Goal: Task Accomplishment & Management: Use online tool/utility

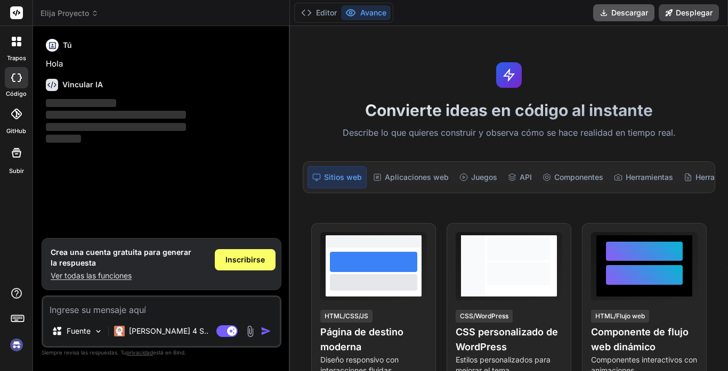
click at [613, 9] on font "Descargar" at bounding box center [629, 12] width 37 height 9
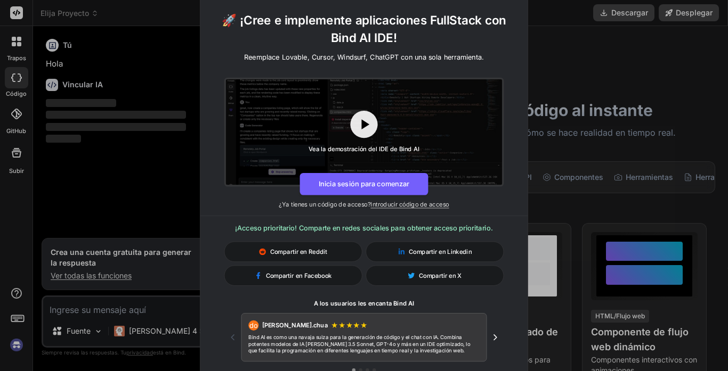
click at [171, 37] on div "🚀 ¡Cree e implemente aplicaciones FullStack con Bind AI IDE! Reemplace Lovable,…" at bounding box center [364, 185] width 728 height 371
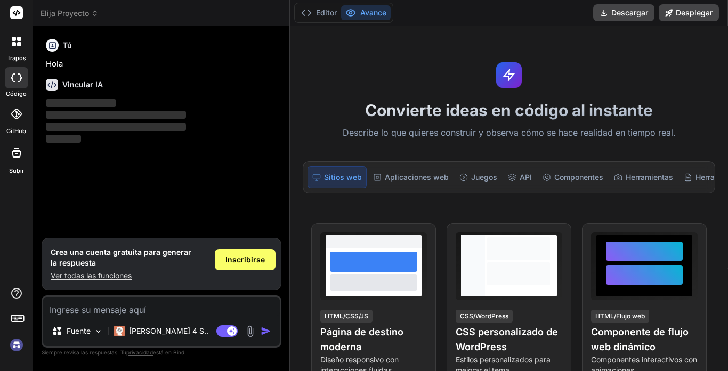
click at [54, 41] on icon at bounding box center [52, 45] width 9 height 9
click at [248, 256] on font "Inscribirse" at bounding box center [244, 259] width 39 height 9
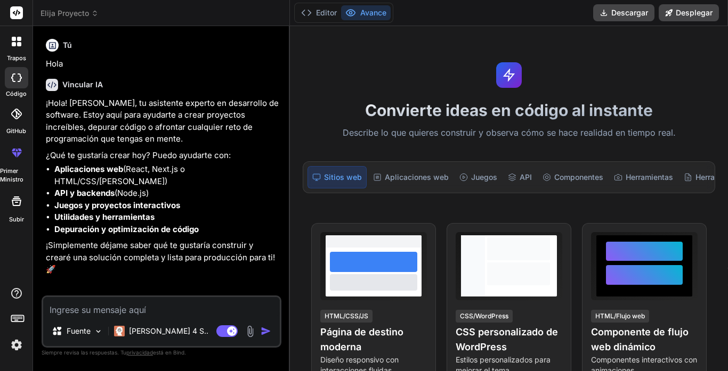
click at [103, 311] on textarea at bounding box center [161, 306] width 236 height 19
type textarea "x"
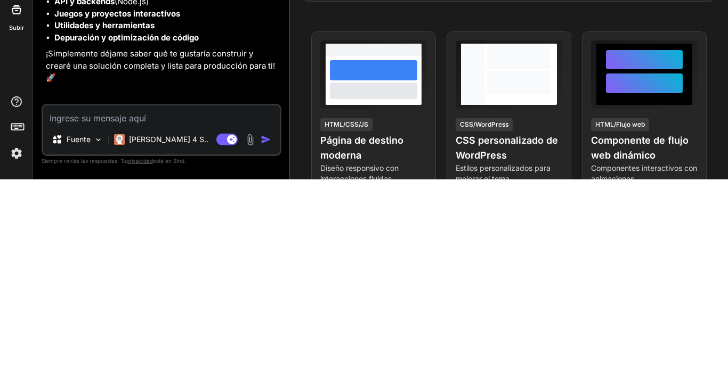
type textarea "q"
type textarea "x"
type textarea "qu"
type textarea "x"
type textarea "qui"
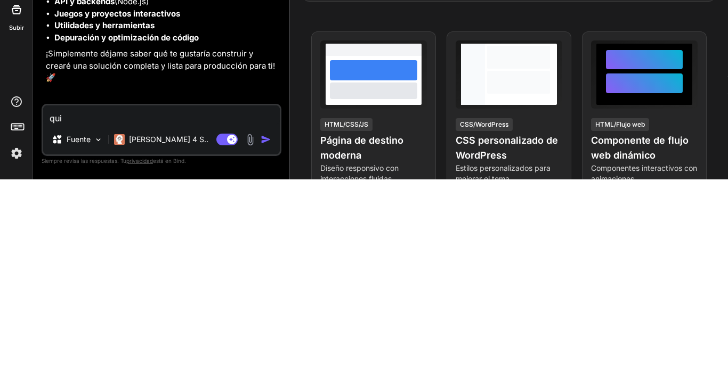
type textarea "x"
type textarea "quie"
type textarea "x"
type textarea "quier"
type textarea "x"
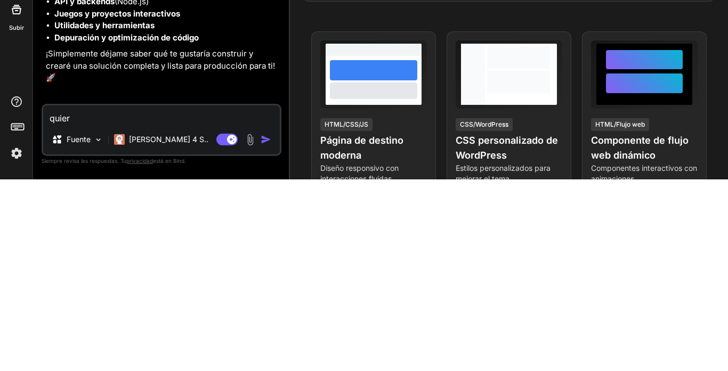
type textarea "quiero"
type textarea "x"
type textarea "quiero"
type textarea "x"
type textarea "quiero c"
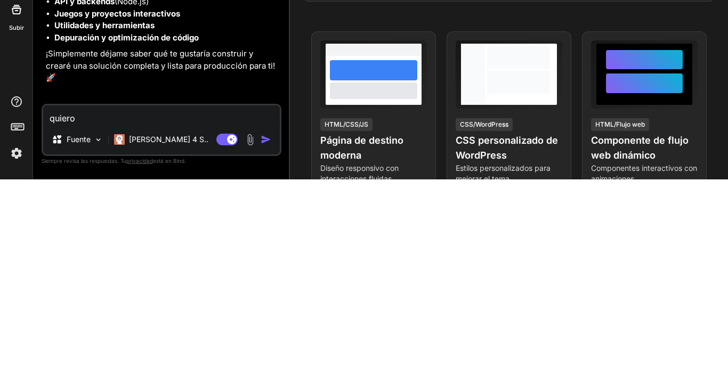
type textarea "x"
type textarea "quiero cr"
type textarea "x"
type textarea "quiero cre"
type textarea "x"
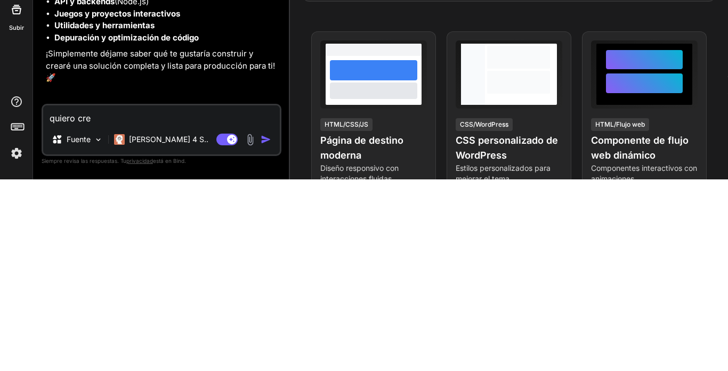
type textarea "quiero crea"
type textarea "x"
type textarea "quiero crear"
type textarea "x"
type textarea "quiero crear"
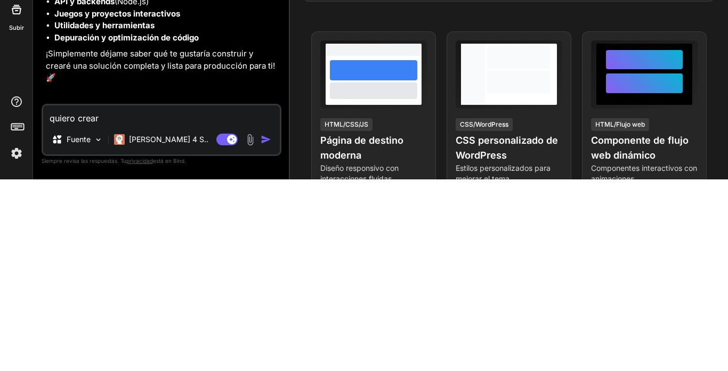
type textarea "x"
type textarea "quiero crear u"
type textarea "x"
type textarea "quiero crear un"
type textarea "x"
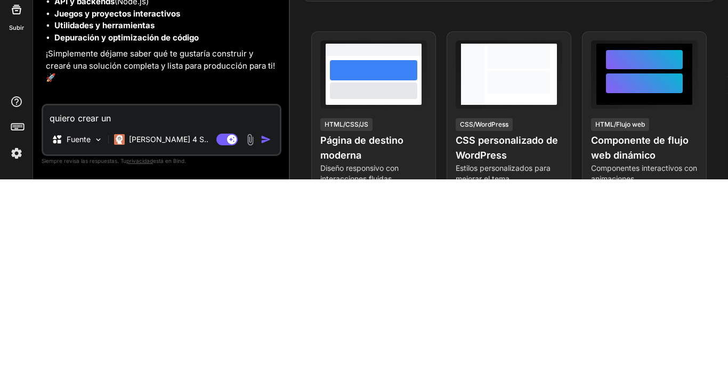
type textarea "quiero crear una"
type textarea "x"
type textarea "quiero crear una"
type textarea "x"
type textarea "quiero crear una r"
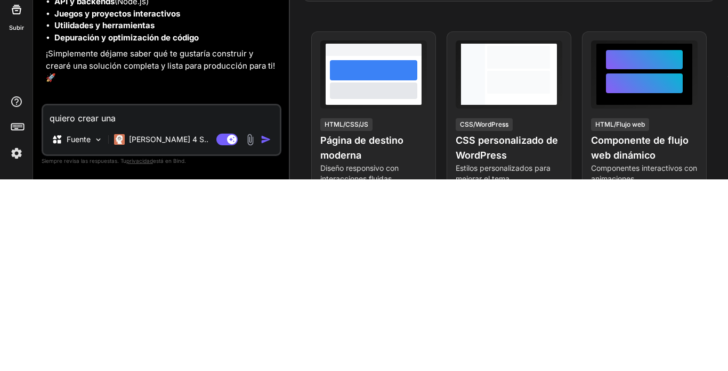
type textarea "x"
type textarea "quiero crear una re"
type textarea "x"
type textarea "quiero crear una red"
type textarea "x"
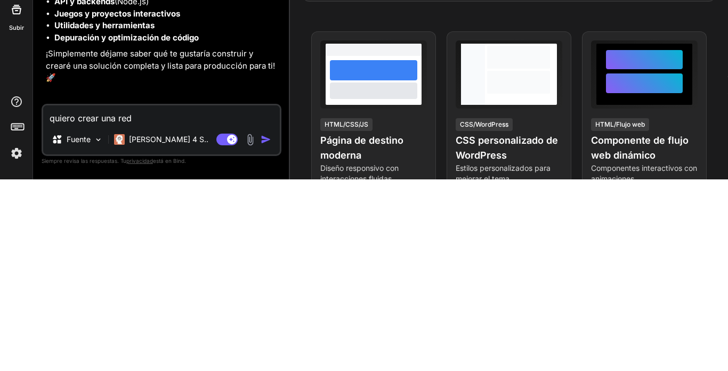
type textarea "quiero crear una red"
type textarea "x"
type textarea "quiero crear una red s"
type textarea "x"
type textarea "quiero crear una red so"
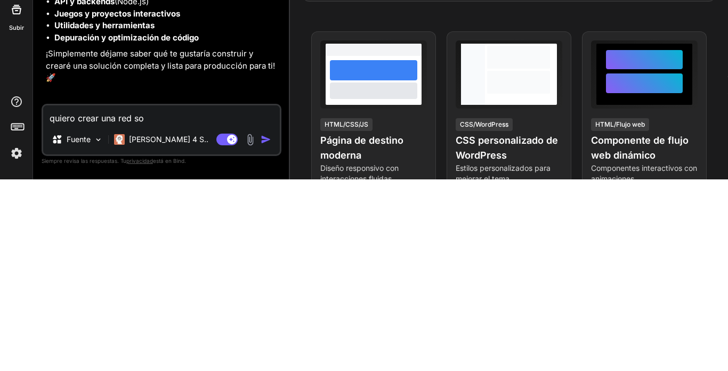
type textarea "x"
type textarea "quiero crear una red soc"
type textarea "x"
type textarea "quiero crear una red soci"
type textarea "x"
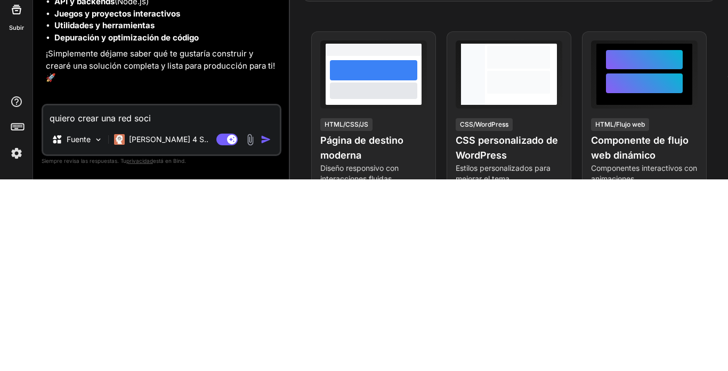
type textarea "quiero crear una red socia"
type textarea "x"
type textarea "quiero crear una red social"
type textarea "x"
type textarea "quiero crear una red social,"
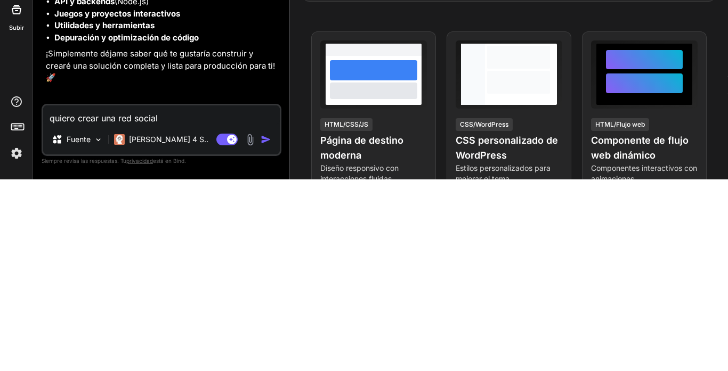
type textarea "x"
type textarea "quiero crear una red social,"
type textarea "x"
type textarea "quiero crear una red social, c"
type textarea "x"
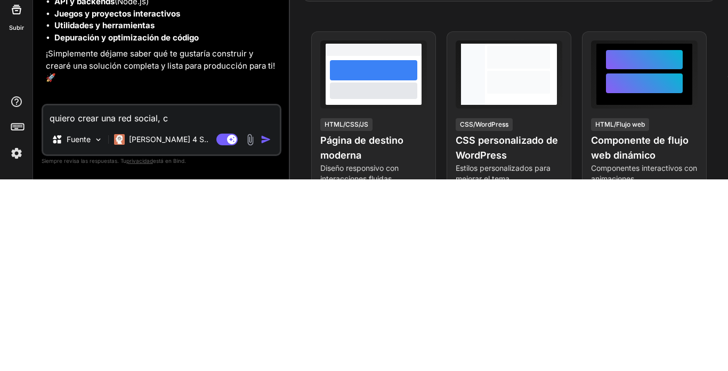
type textarea "quiero crear una red social, co"
type textarea "x"
type textarea "quiero crear una red social, com"
type textarea "x"
type textarea "quiero crear una red social, como"
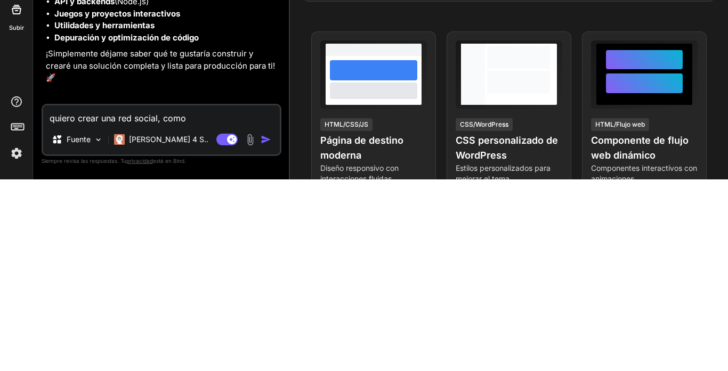
type textarea "x"
type textarea "quiero crear una red social, como"
type textarea "x"
type textarea "quiero crear una red social, como m"
type textarea "x"
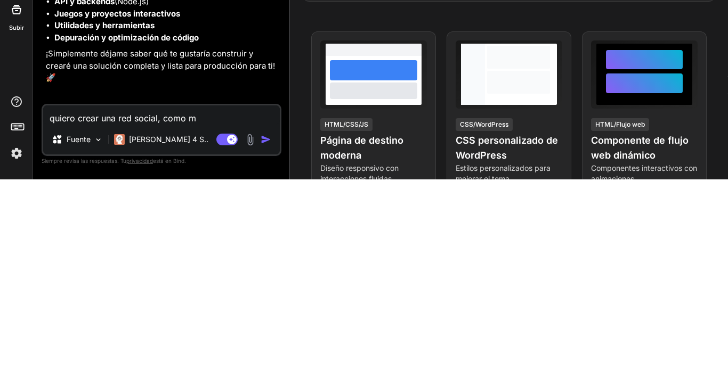
type textarea "quiero crear una red social, como mu"
type textarea "x"
type textarea "quiero crear una red social, como mus"
type textarea "x"
type textarea "quiero crear una red social, como muss"
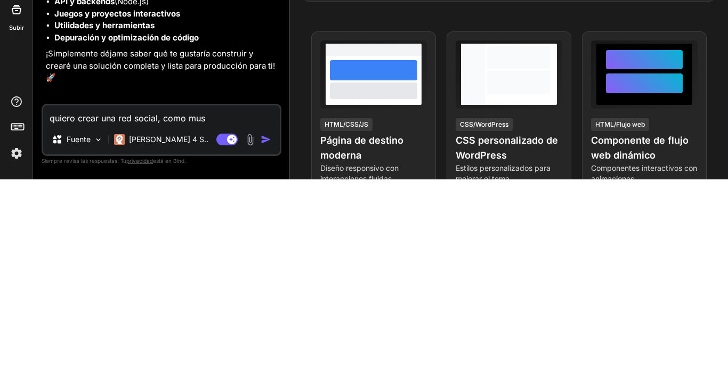
type textarea "x"
type textarea "quiero crear una red social, como mus"
type textarea "x"
type textarea "quiero crear una red social, como musi"
type textarea "x"
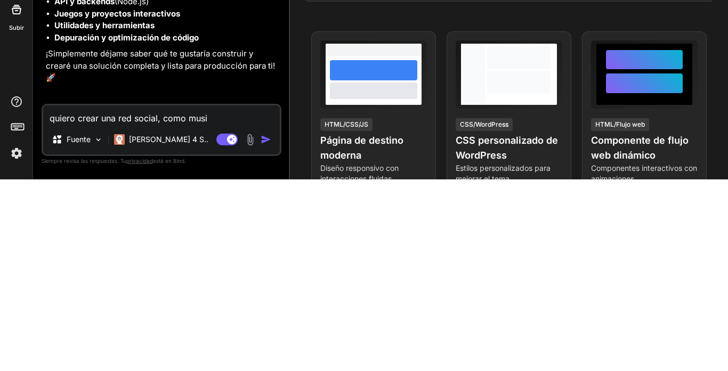
type textarea "quiero crear una red social, como music"
type textarea "x"
type textarea "quiero crear una red social, como musica"
type textarea "x"
type textarea "quiero crear una red social, como musica."
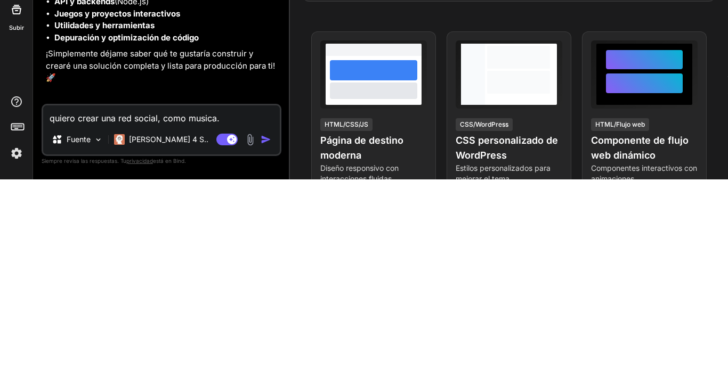
type textarea "x"
type textarea "quiero crear una red social, como musica.l"
type textarea "x"
type textarea "quiero crear una red social, como musica.ly"
type textarea "x"
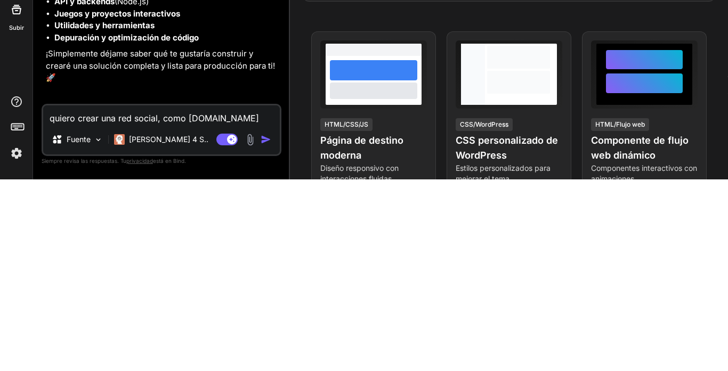
type textarea "quiero crear una red social, como musica.ly"
click at [263, 329] on img "button" at bounding box center [265, 331] width 11 height 11
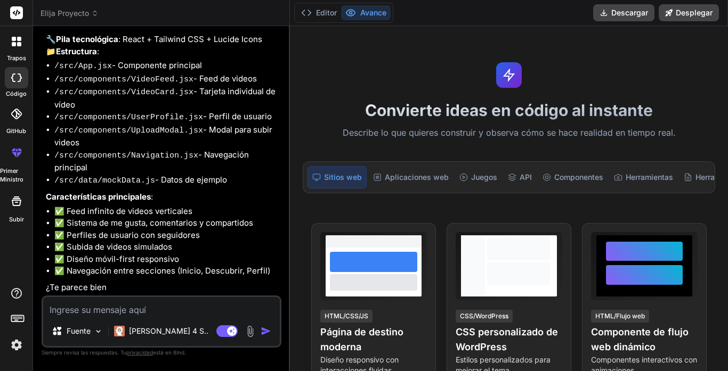
scroll to position [355, 0]
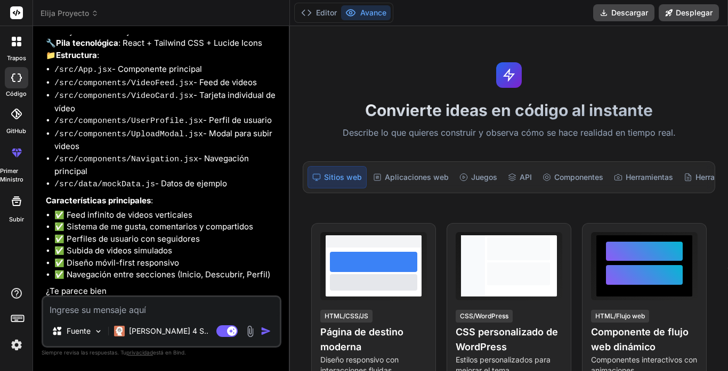
click at [94, 310] on textarea at bounding box center [161, 306] width 236 height 19
type textarea "x"
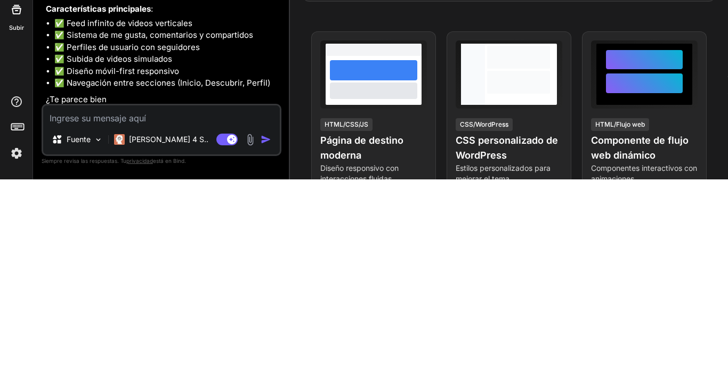
type textarea "n"
type textarea "x"
type textarea "no"
type textarea "x"
type textarea "no,"
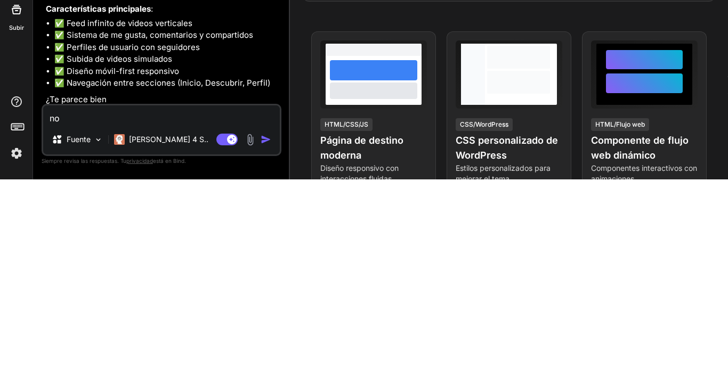
type textarea "x"
type textarea "no,"
type textarea "x"
type textarea "no, n"
type textarea "x"
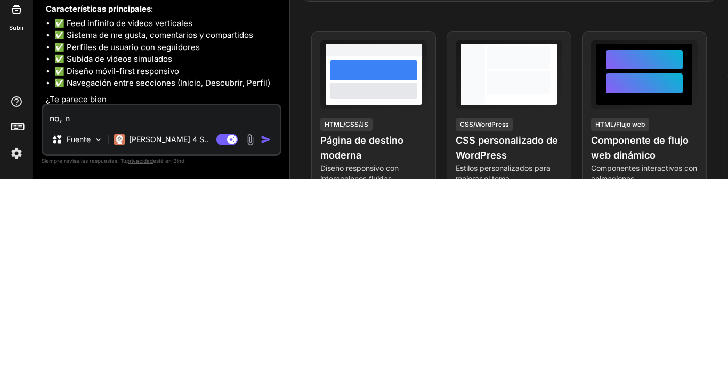
type textarea "no, no"
type textarea "x"
type textarea "no, no"
type textarea "x"
type textarea "no, no q"
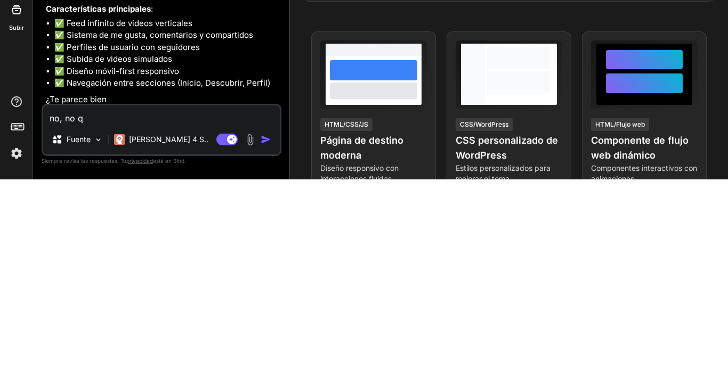
type textarea "x"
type textarea "no, no qu"
type textarea "x"
type textarea "no, no q"
type textarea "x"
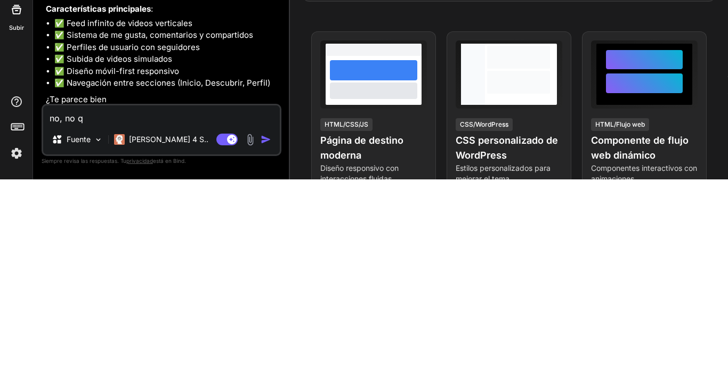
type textarea "no, no"
type textarea "x"
type textarea "no, no"
type textarea "x"
type textarea "no, n"
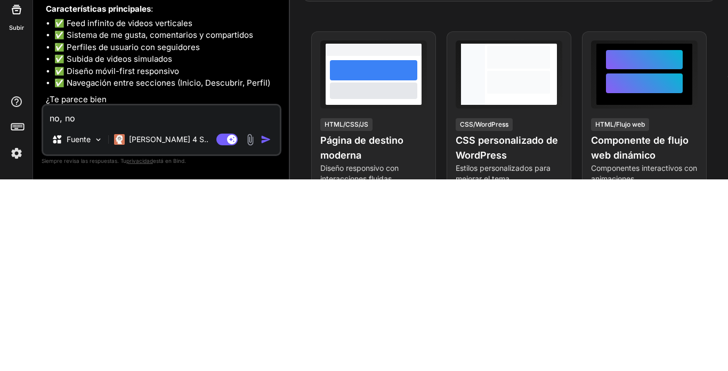
type textarea "x"
type textarea "no,"
type textarea "x"
type textarea "no,"
type textarea "x"
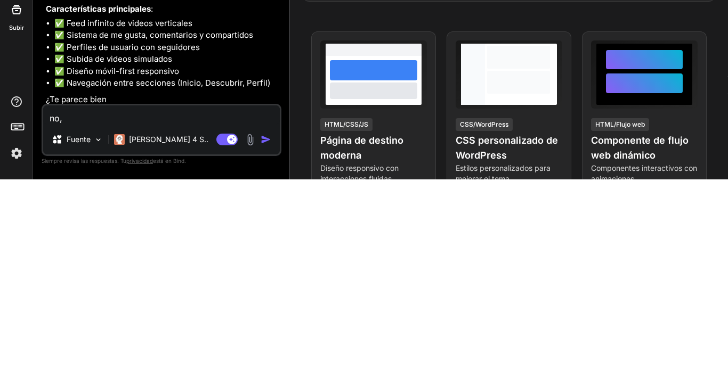
type textarea "no"
type textarea "x"
type textarea "n"
type textarea "x"
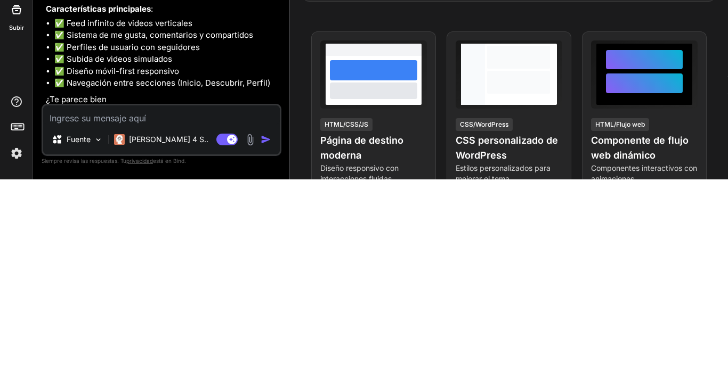
type textarea "s"
type textarea "x"
type textarea "si"
type textarea "x"
type textarea "si,"
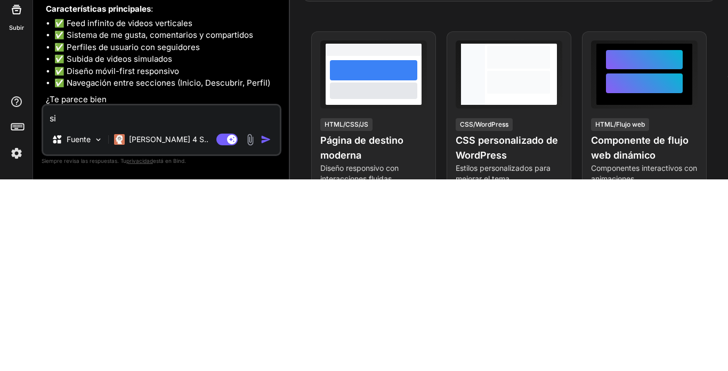
type textarea "x"
type textarea "si,m"
type textarea "x"
type textarea "si,me"
type textarea "x"
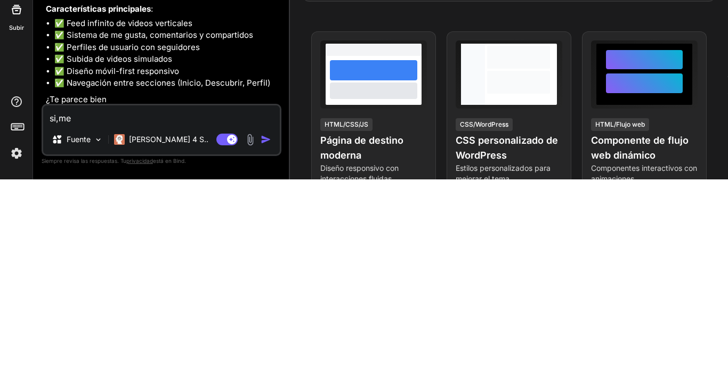
type textarea "si,me"
type textarea "x"
type textarea "si,me p"
type textarea "x"
type textarea "si,me pa"
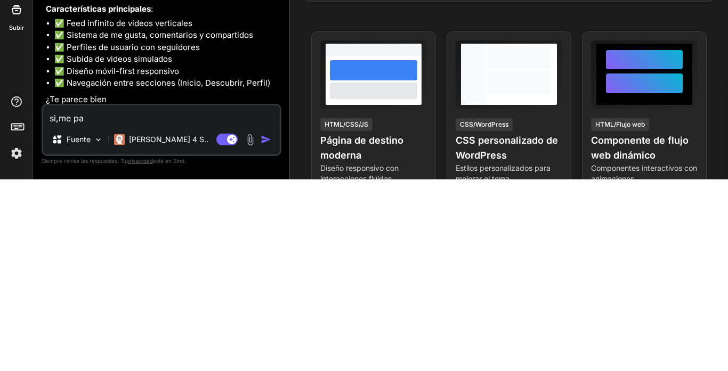
type textarea "x"
type textarea "si,me par"
type textarea "x"
type textarea "si,me pare"
type textarea "x"
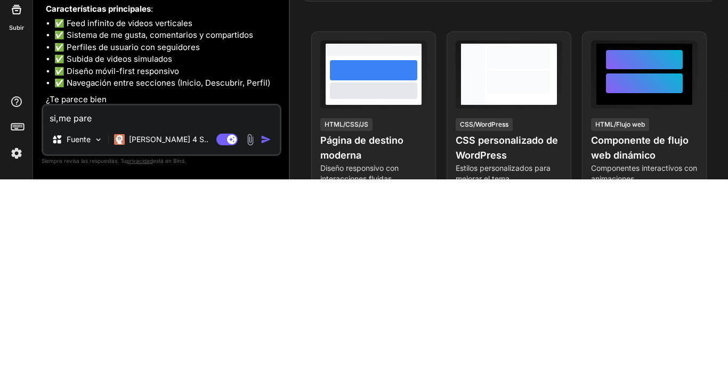
type textarea "si,me parec"
type textarea "x"
type textarea "si,me parece"
type textarea "x"
type textarea "si,me parece,"
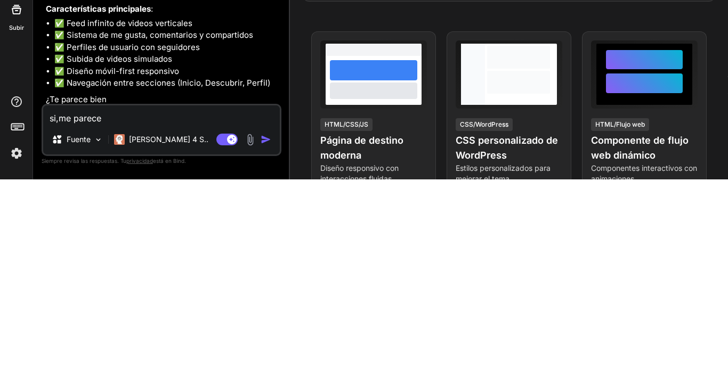
type textarea "x"
type textarea "si,me parece,h"
type textarea "x"
type textarea "si,me parece,ha"
type textarea "x"
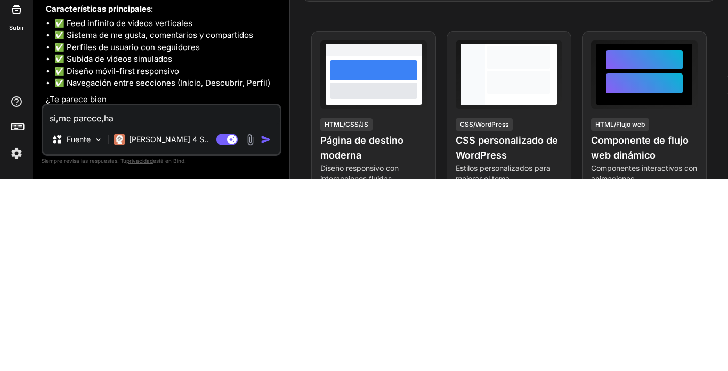
type textarea "si,me parece,haz"
type textarea "x"
type textarea "si,me parece,hazl"
type textarea "x"
type textarea "si,me parece,hazlo"
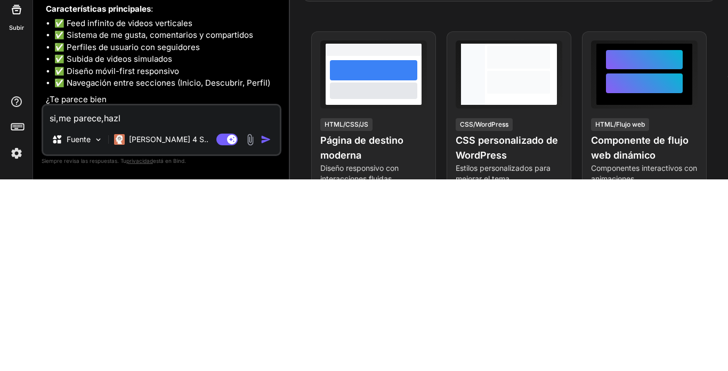
type textarea "x"
type textarea "si,me parece,hazlo"
type textarea "x"
type textarea "si,me parece,hazlo y"
type textarea "x"
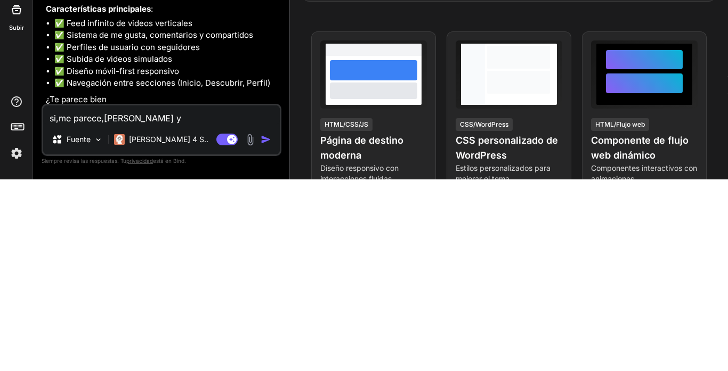
type textarea "si,me parece,hazlo ya"
type textarea "x"
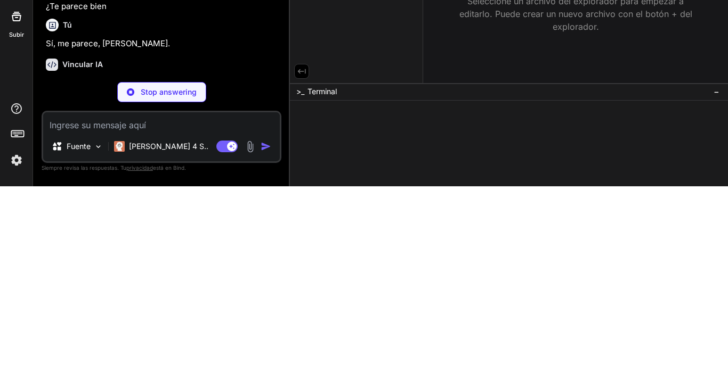
scroll to position [466, 0]
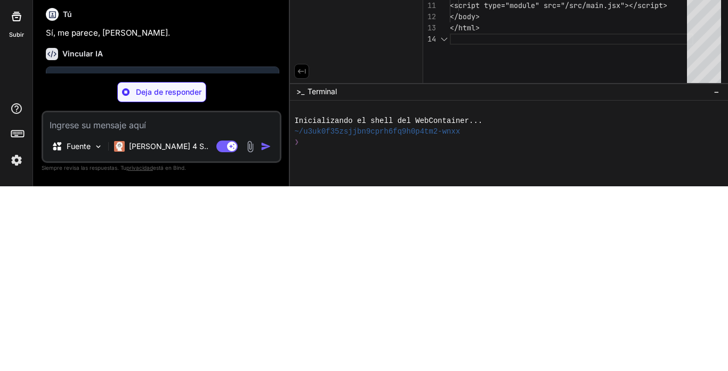
type textarea "x"
type textarea "<body> <div id="root"></div> <script type="module" src="/src/main.jsx"></script…"
type textarea "x"
type textarea ")"
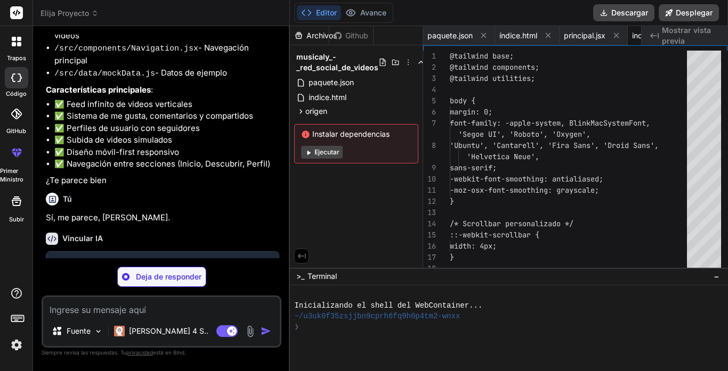
type textarea "x"
type textarea "}"
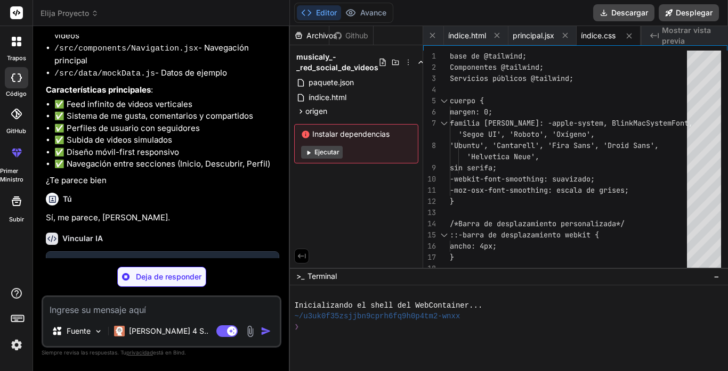
type textarea "x"
click at [332, 149] on font "Ejecutar" at bounding box center [326, 152] width 25 height 8
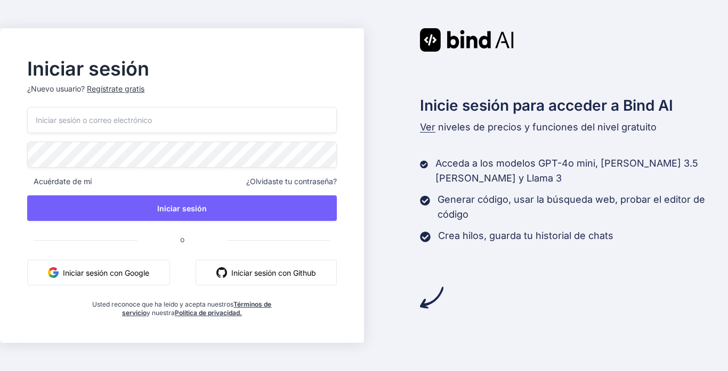
click at [142, 278] on font "Iniciar sesión con Google" at bounding box center [106, 272] width 86 height 11
click at [134, 264] on button "Iniciar sesión con Google" at bounding box center [98, 273] width 143 height 26
click at [134, 265] on button "Iniciar sesión con Google" at bounding box center [98, 273] width 143 height 26
click at [131, 276] on font "Iniciar sesión con Google" at bounding box center [106, 272] width 86 height 9
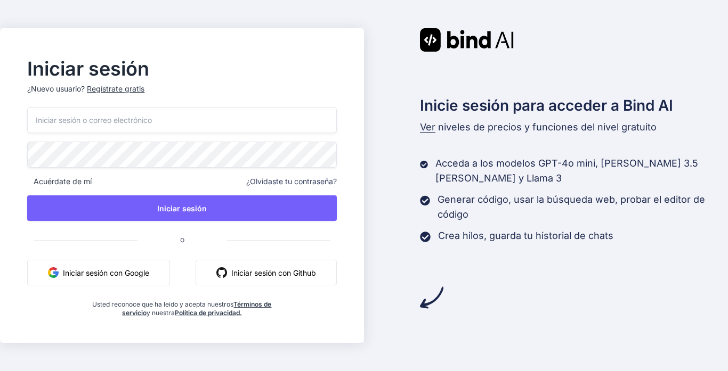
click at [131, 276] on font "Iniciar sesión con Google" at bounding box center [106, 272] width 86 height 9
click at [227, 127] on input "email" at bounding box center [181, 120] width 309 height 26
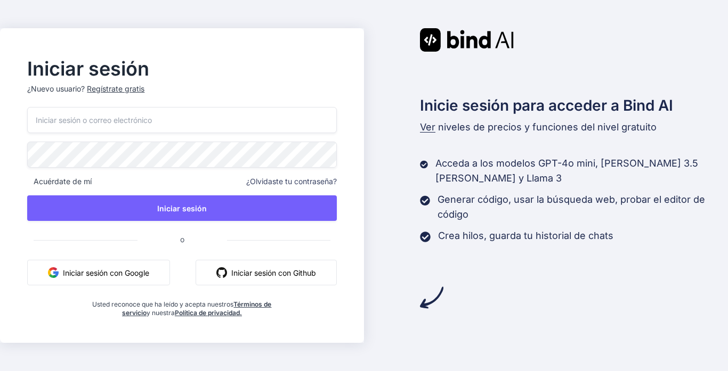
click at [194, 120] on input "email" at bounding box center [181, 120] width 309 height 26
type input "[EMAIL_ADDRESS][DOMAIN_NAME]"
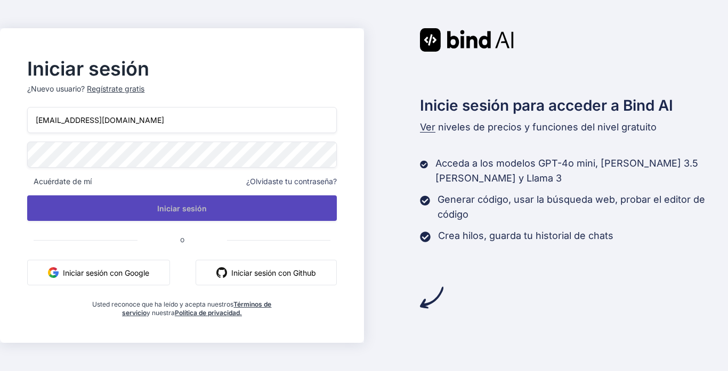
click at [232, 203] on button "Iniciar sesión" at bounding box center [181, 208] width 309 height 26
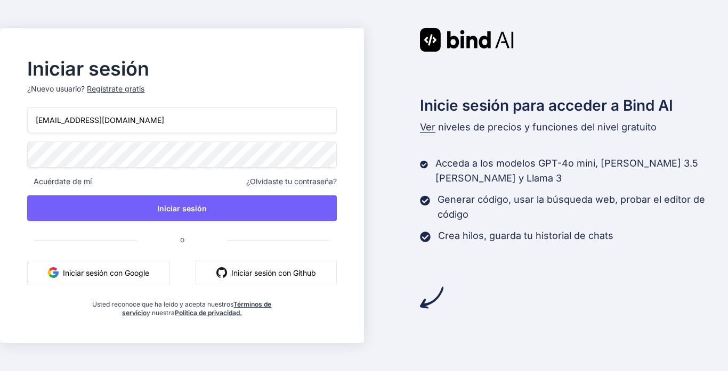
click at [116, 280] on button "Iniciar sesión con Google" at bounding box center [98, 273] width 143 height 26
click at [117, 275] on font "Iniciar sesión con Google" at bounding box center [106, 272] width 86 height 9
click at [85, 278] on font "Iniciar sesión con Google" at bounding box center [106, 272] width 86 height 11
click at [86, 275] on font "Iniciar sesión con Google" at bounding box center [106, 272] width 86 height 9
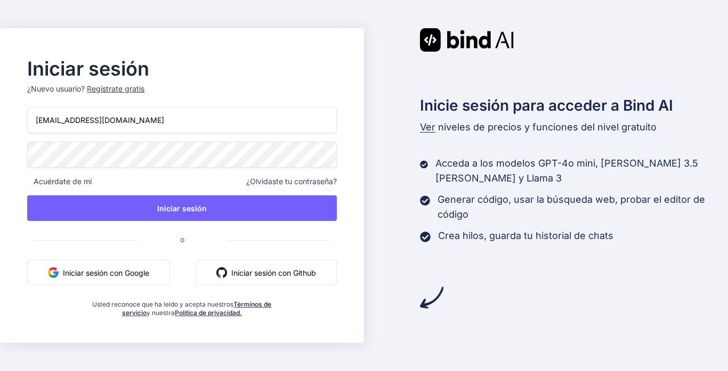
click at [86, 275] on font "Iniciar sesión con Google" at bounding box center [106, 272] width 86 height 9
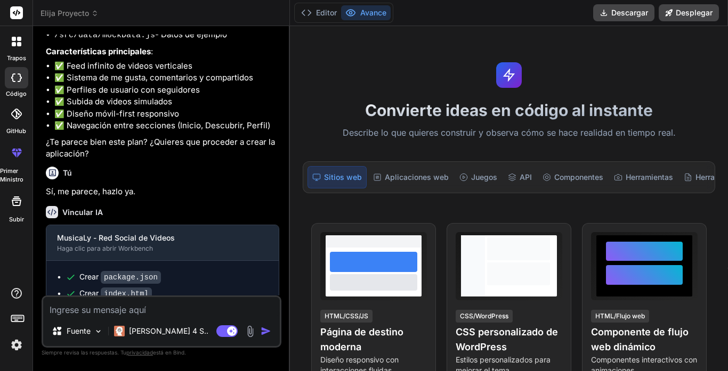
scroll to position [603, 0]
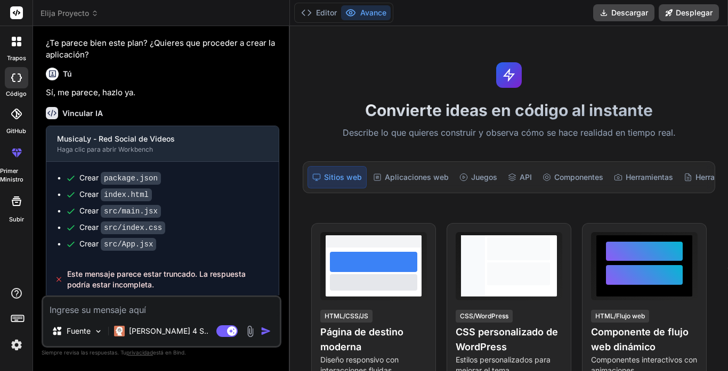
click at [266, 328] on img "button" at bounding box center [265, 331] width 11 height 11
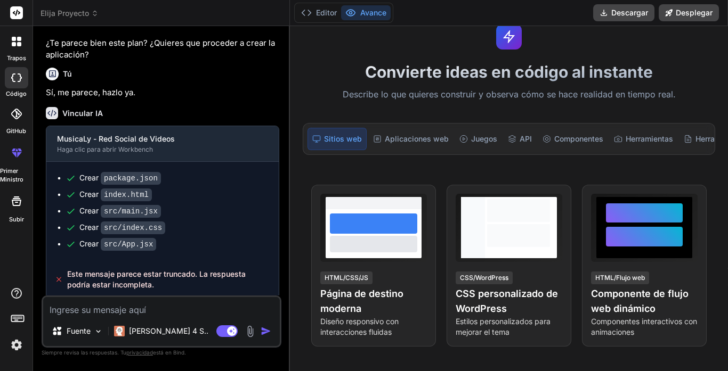
scroll to position [31, 0]
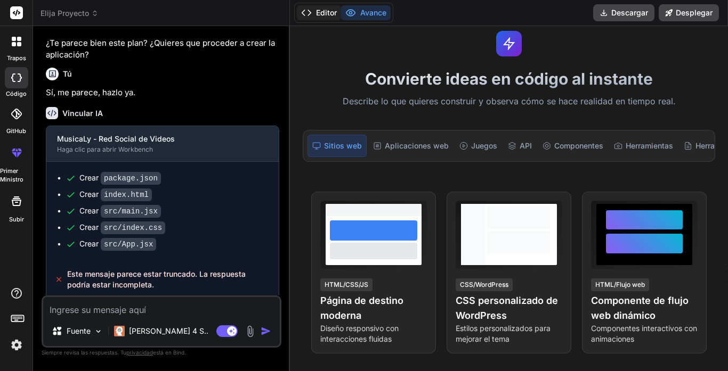
click at [325, 12] on font "Editor" at bounding box center [326, 12] width 21 height 9
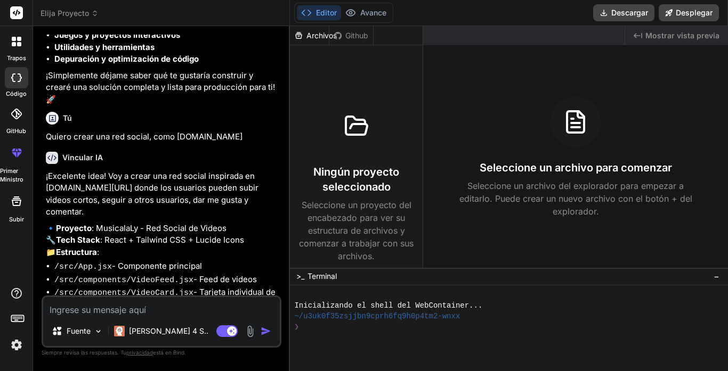
scroll to position [0, 0]
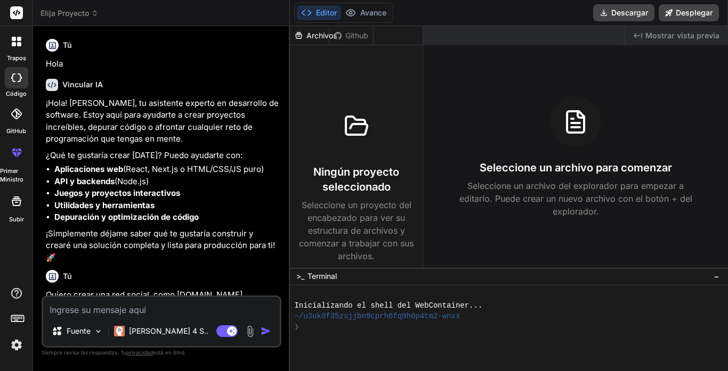
click at [19, 354] on img at bounding box center [16, 345] width 18 height 18
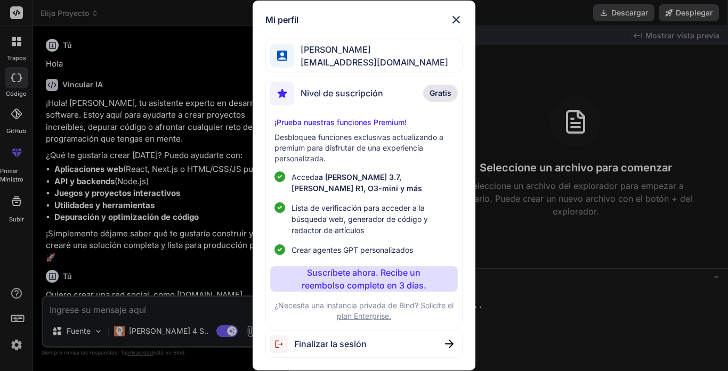
click at [178, 231] on div "Mi perfil Ruichard Alexander Díaz richardalexanderdiaz0@gmail.com Nivel de susc…" at bounding box center [364, 185] width 728 height 371
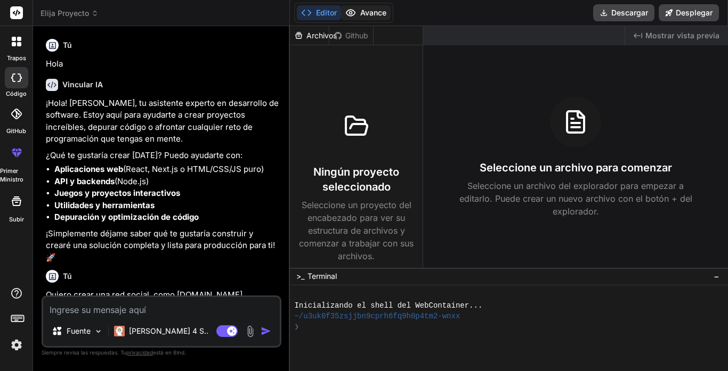
click at [370, 8] on font "Avance" at bounding box center [373, 12] width 26 height 9
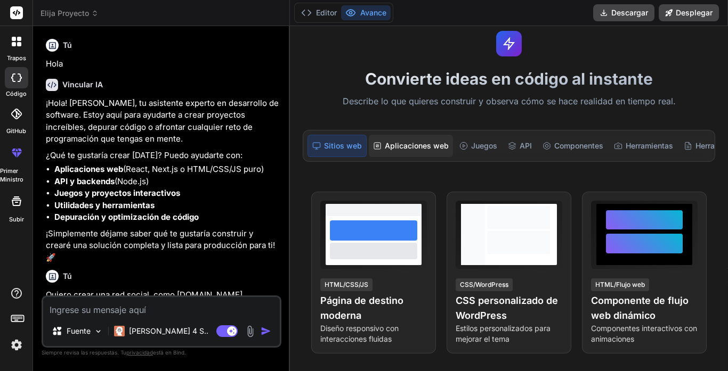
click at [405, 147] on font "Aplicaciones web" at bounding box center [417, 145] width 64 height 9
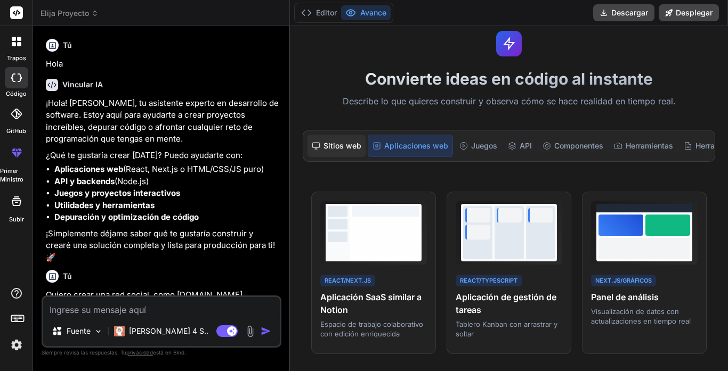
click at [333, 146] on font "Sitios web" at bounding box center [342, 145] width 38 height 9
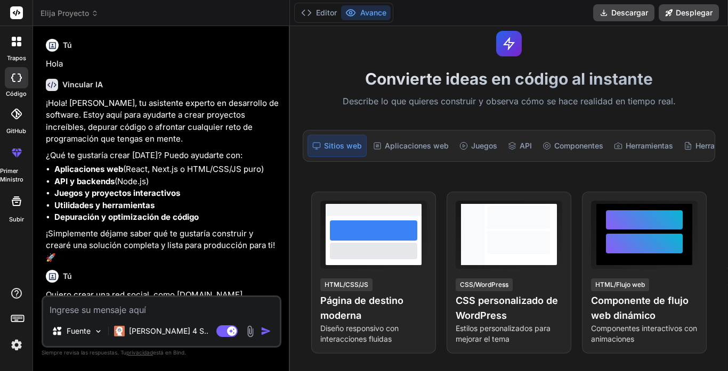
scroll to position [603, 0]
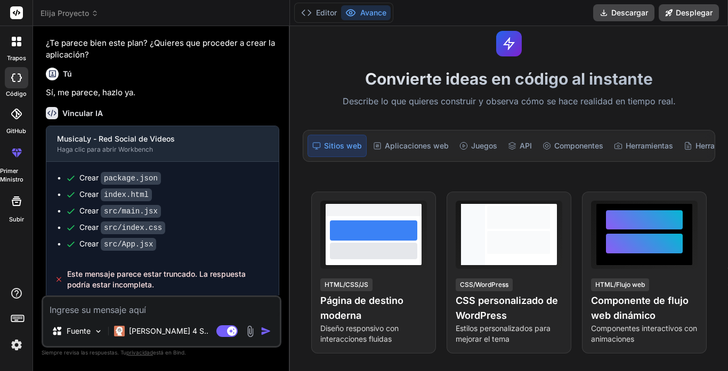
click at [143, 305] on textarea at bounding box center [161, 306] width 236 height 19
type textarea "x"
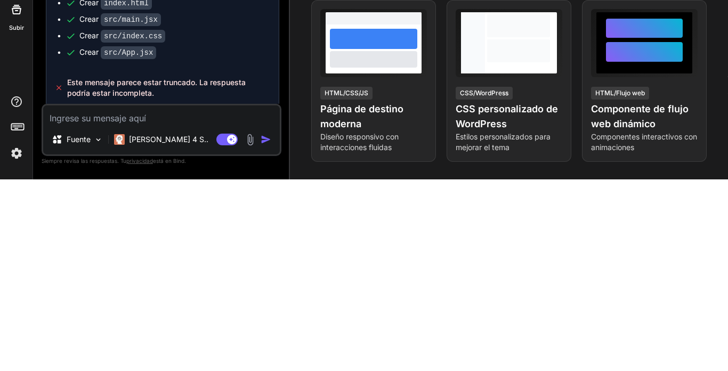
type textarea "y"
type textarea "x"
type textarea "ya"
type textarea "x"
type textarea "yaa"
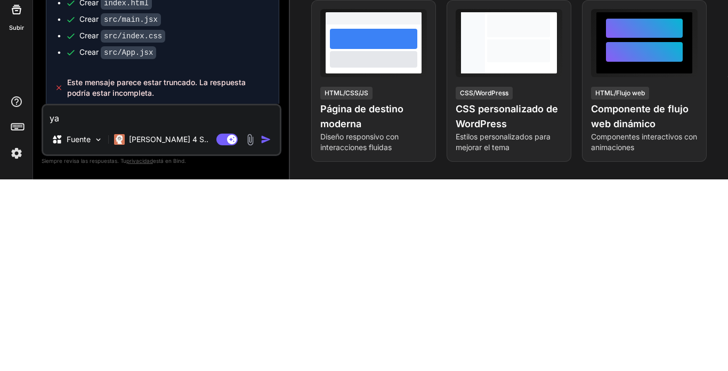
type textarea "x"
type textarea "yaa,"
type textarea "x"
type textarea "yaa,"
type textarea "x"
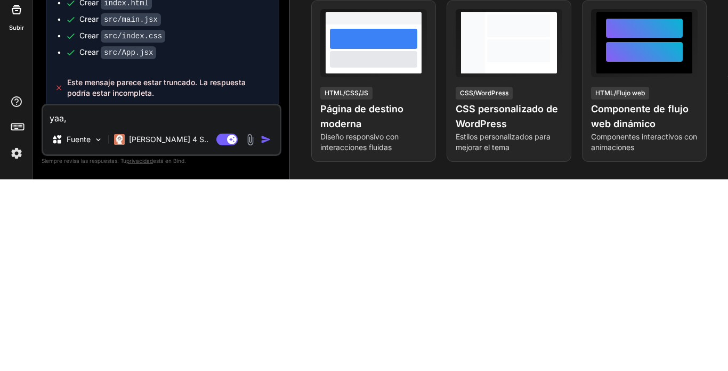
type textarea "yaa, c"
type textarea "x"
type textarea "yaa, cr"
type textarea "x"
type textarea "yaa, cre"
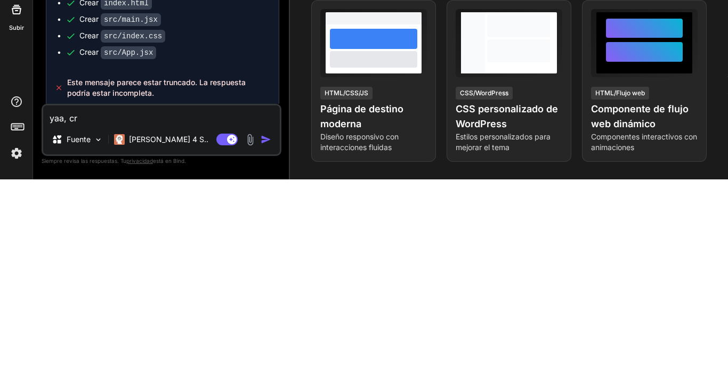
type textarea "x"
type textarea "yaa, crea"
type textarea "x"
type textarea "yaa, creal"
type textarea "x"
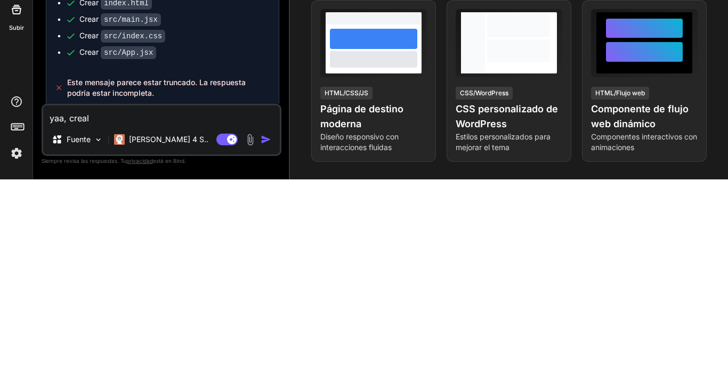
type textarea "yaa, crealo"
type textarea "x"
type textarea "yaa, crealo"
type textarea "x"
type textarea "yaa, crealo y"
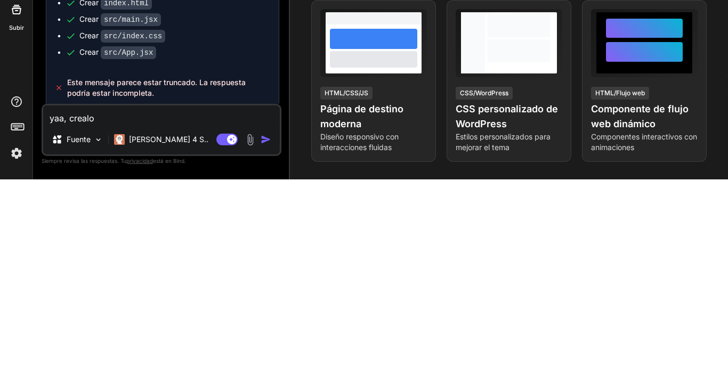
type textarea "x"
type textarea "yaa, crealo ya"
type textarea "x"
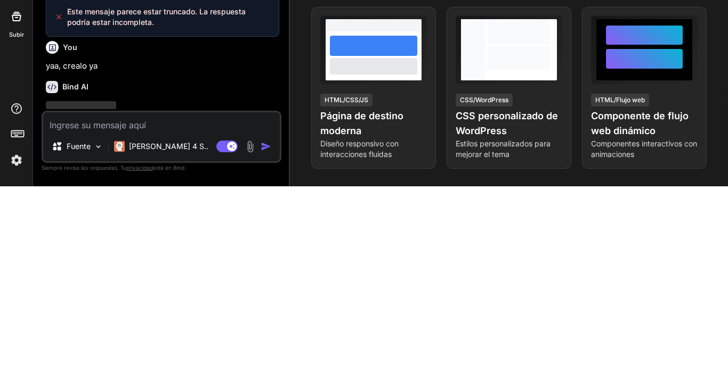
scroll to position [714, 0]
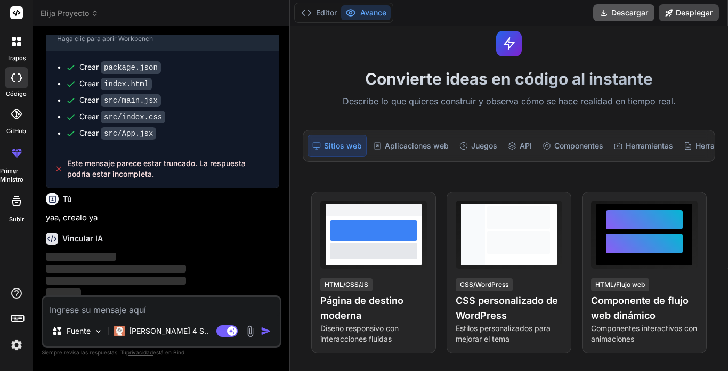
click at [650, 12] on button "Descargar" at bounding box center [623, 12] width 61 height 17
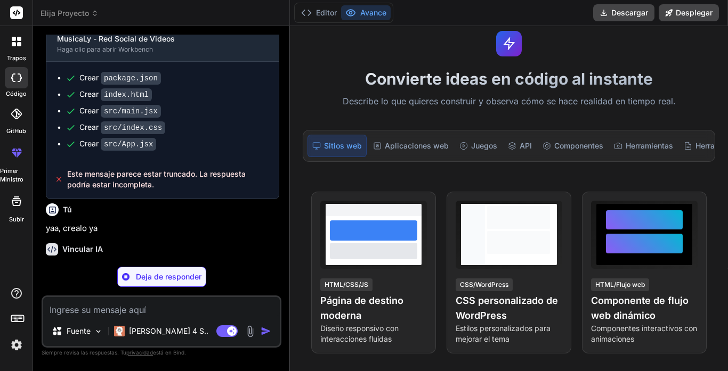
click at [386, 42] on div "Convierte ideas en código al instante Describe lo que quieres construir y obser…" at bounding box center [509, 198] width 438 height 345
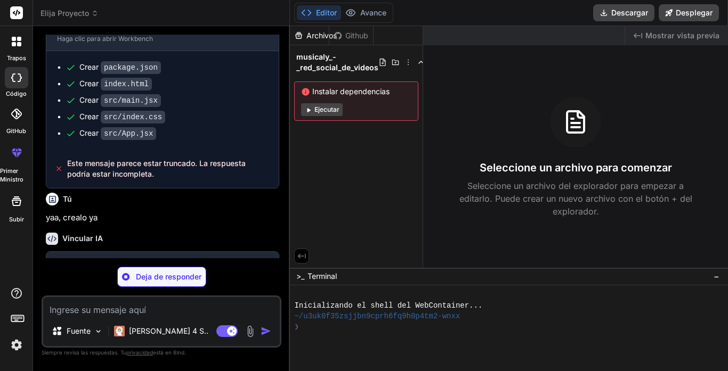
click at [461, 111] on div "Seleccione un archivo para comenzar Seleccione un archivo del explorador para e…" at bounding box center [575, 156] width 305 height 121
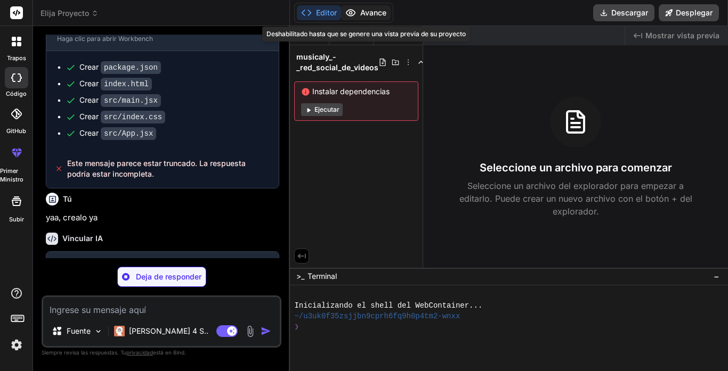
click at [366, 13] on font "Avance" at bounding box center [373, 12] width 26 height 9
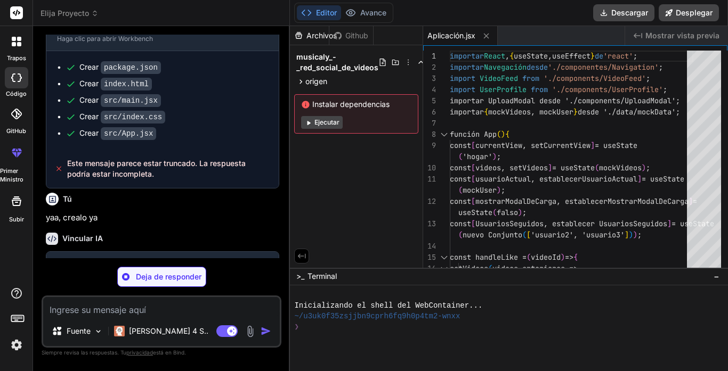
scroll to position [789, 0]
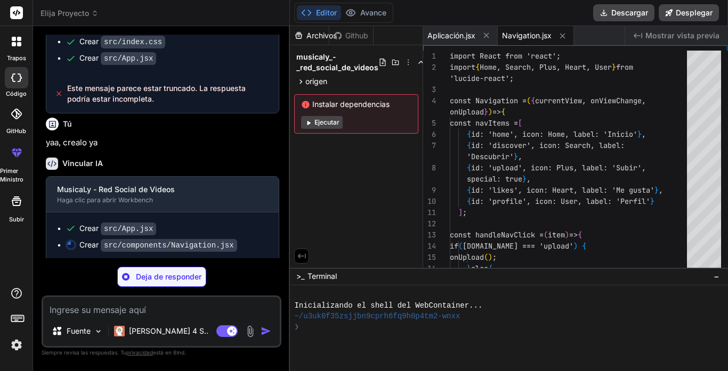
type textarea "x"
type textarea "export default Navigation;"
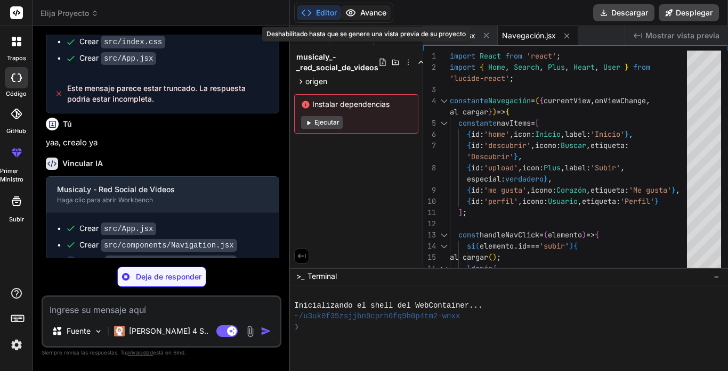
click at [369, 9] on font "Avance" at bounding box center [373, 12] width 26 height 9
click at [369, 10] on font "Avance" at bounding box center [373, 12] width 26 height 9
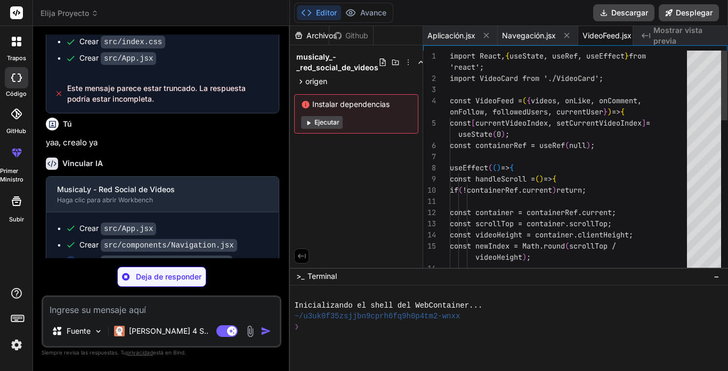
scroll to position [0, 21]
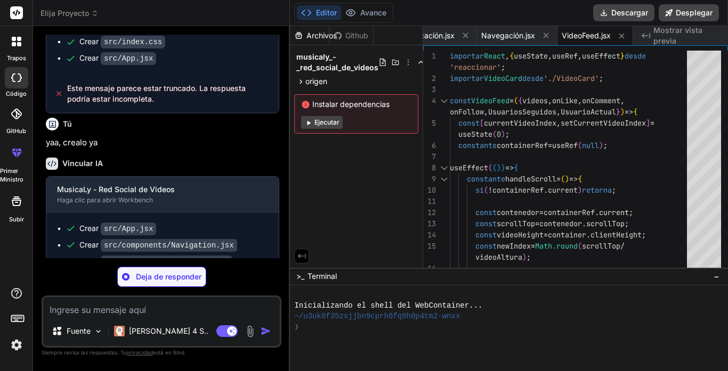
click at [654, 32] on font "Mostrar vista previa" at bounding box center [677, 36] width 49 height 20
click at [646, 34] on icon "Created with Pixso." at bounding box center [645, 35] width 9 height 9
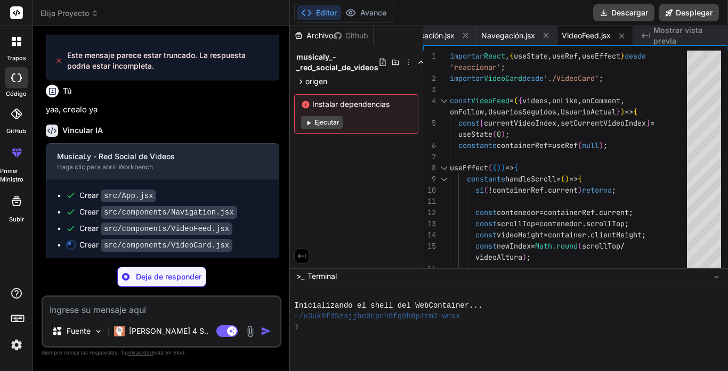
type textarea "x"
type textarea "export default VideoCard;"
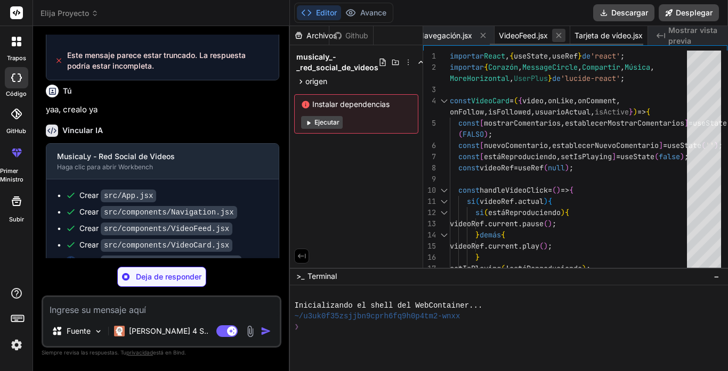
scroll to position [0, 97]
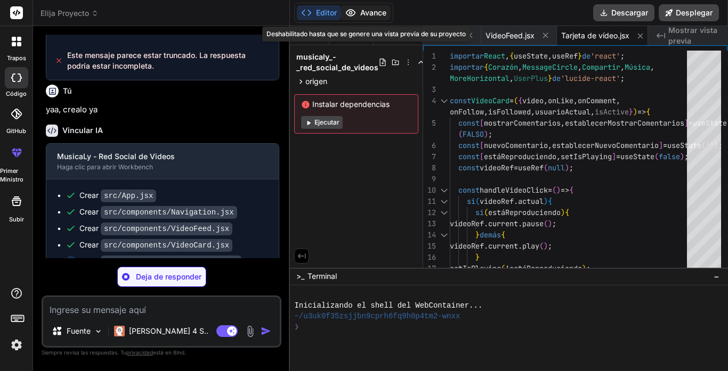
click at [371, 11] on font "Avance" at bounding box center [373, 12] width 26 height 9
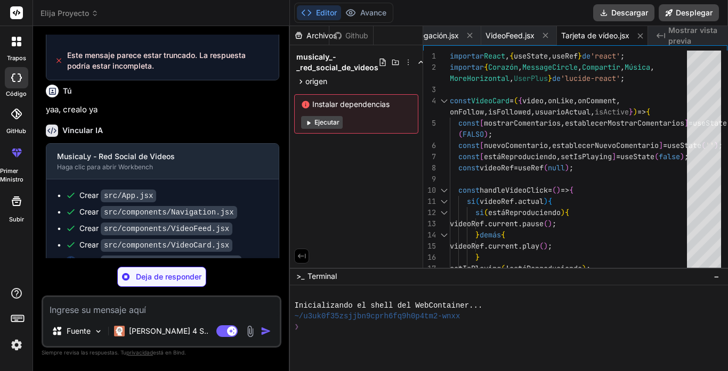
type textarea "x"
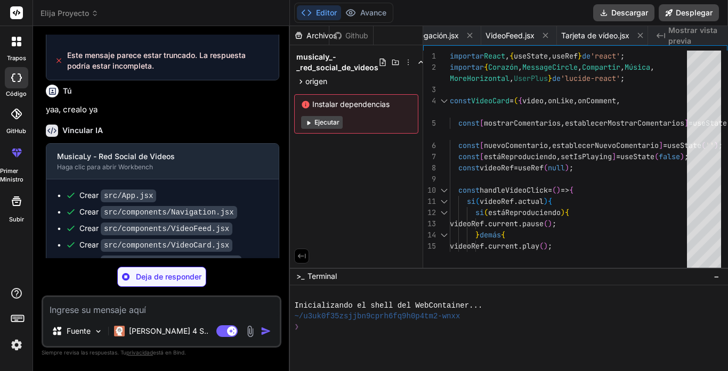
type textarea "x"
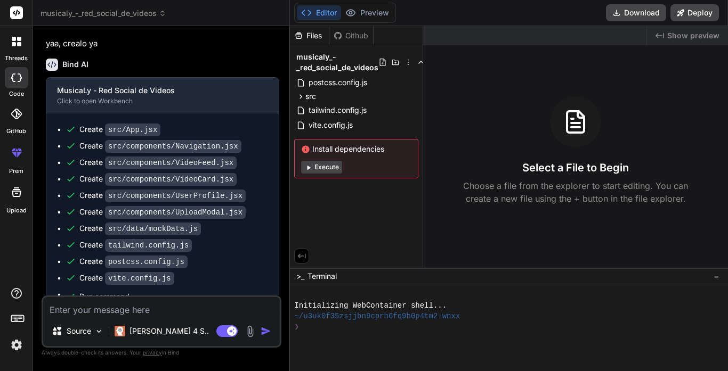
scroll to position [1254, 0]
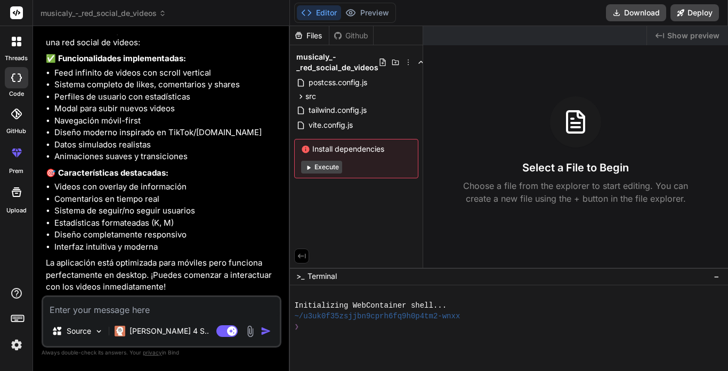
click at [315, 165] on button "Execute" at bounding box center [321, 167] width 41 height 13
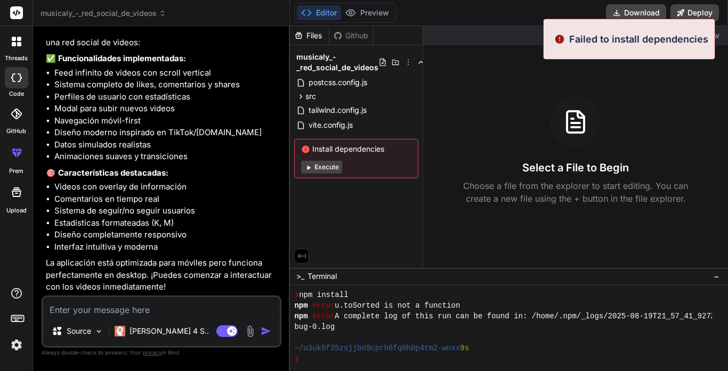
scroll to position [75, 0]
click at [483, 83] on div "Created with Pixso. Show preview Select a File to Begin Choose a file from the …" at bounding box center [575, 147] width 305 height 242
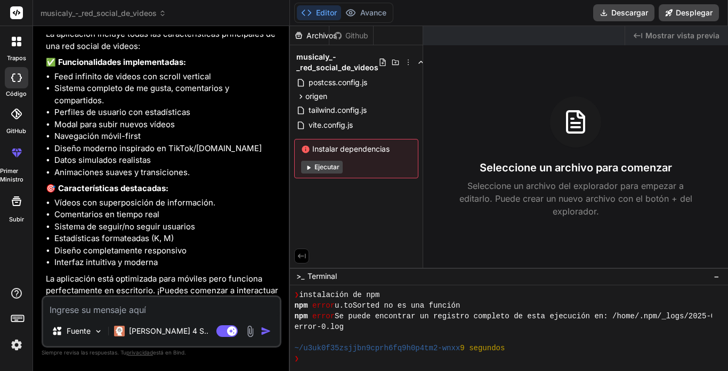
click at [650, 38] on font "Mostrar vista previa" at bounding box center [682, 35] width 74 height 9
click at [647, 34] on font "Mostrar vista previa" at bounding box center [682, 35] width 74 height 9
click at [79, 333] on font "Fuente" at bounding box center [79, 330] width 24 height 9
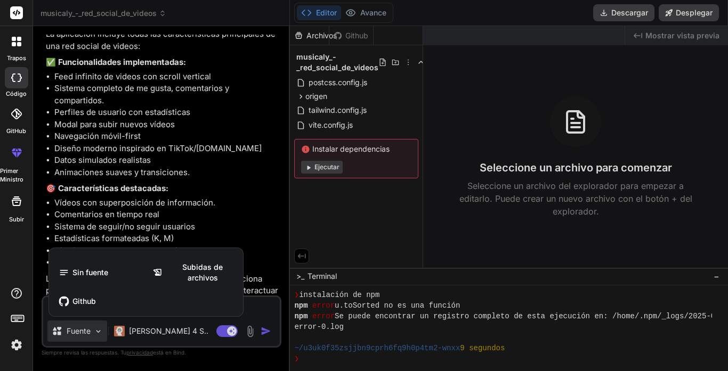
click at [196, 235] on div at bounding box center [364, 185] width 728 height 371
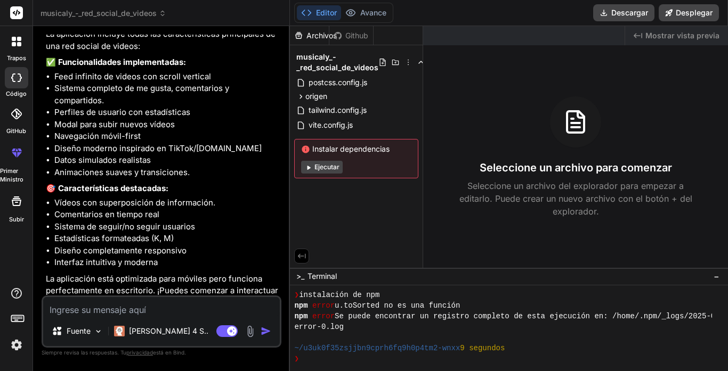
scroll to position [1266, 0]
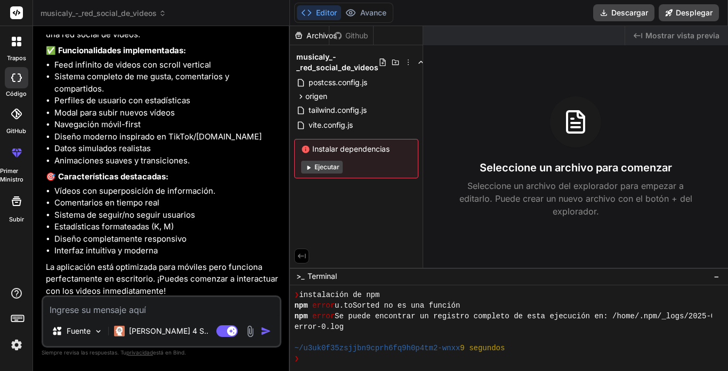
click at [18, 200] on icon at bounding box center [17, 202] width 10 height 10
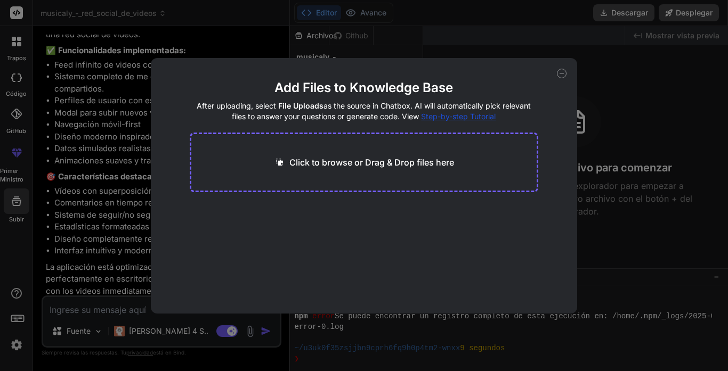
click at [402, 172] on div "Click to browse or Drag & Drop files here" at bounding box center [364, 163] width 348 height 60
click at [362, 159] on p "Click to browse or Drag & Drop files here" at bounding box center [371, 162] width 165 height 13
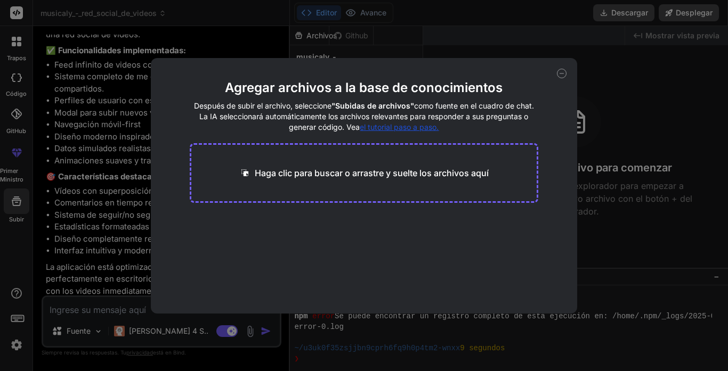
click at [592, 37] on div "Agregar archivos a la base de conocimientos Después de subir el archivo, selecc…" at bounding box center [364, 185] width 728 height 371
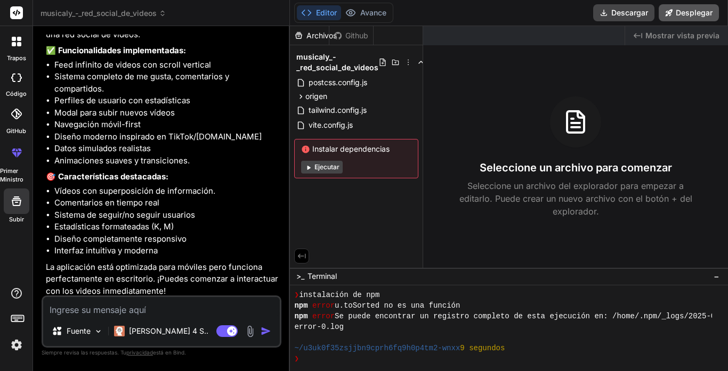
click at [675, 8] on font "Desplegar" at bounding box center [693, 12] width 37 height 9
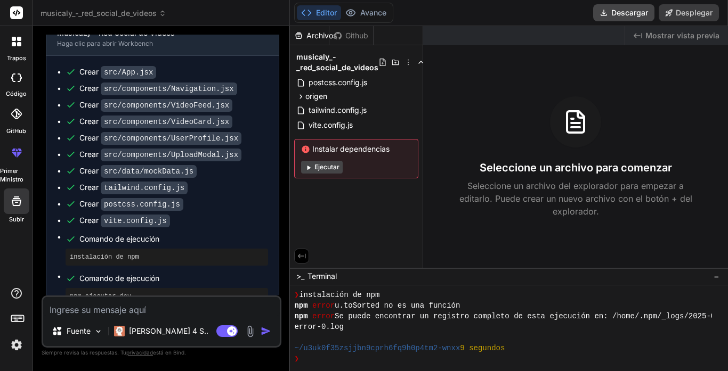
scroll to position [949, 0]
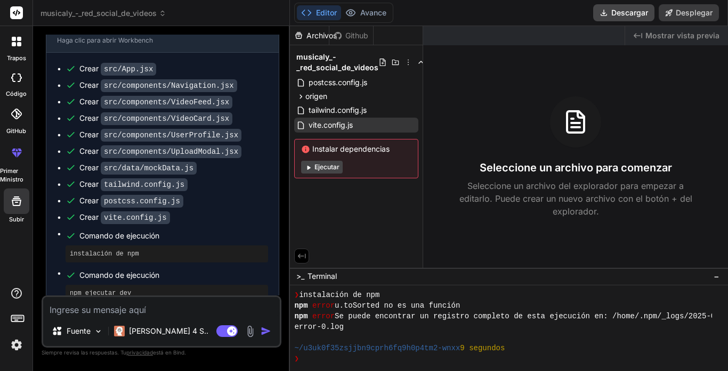
type textarea "x"
click at [325, 163] on font "Ejecutar" at bounding box center [326, 167] width 25 height 8
